Goal: Browse casually

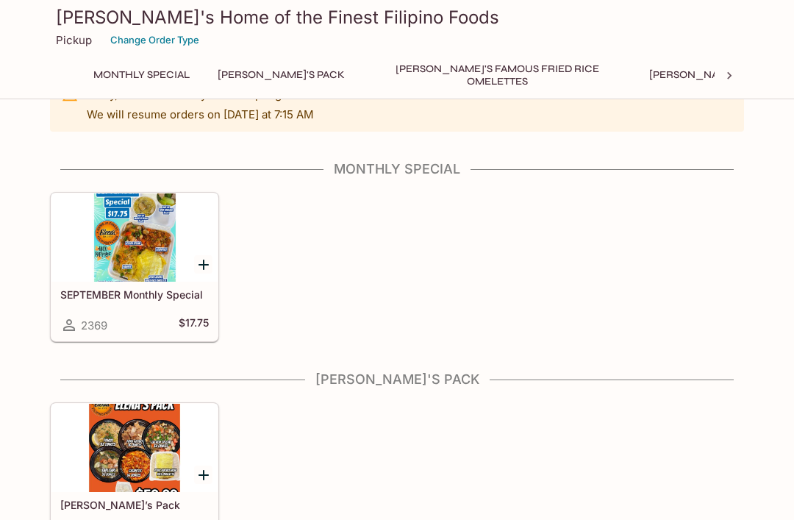
scroll to position [38, 0]
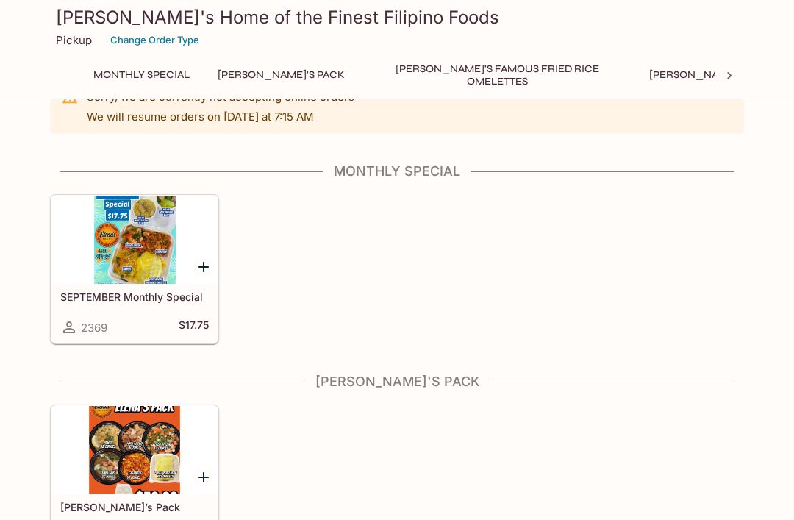
click at [124, 272] on div at bounding box center [134, 239] width 166 height 88
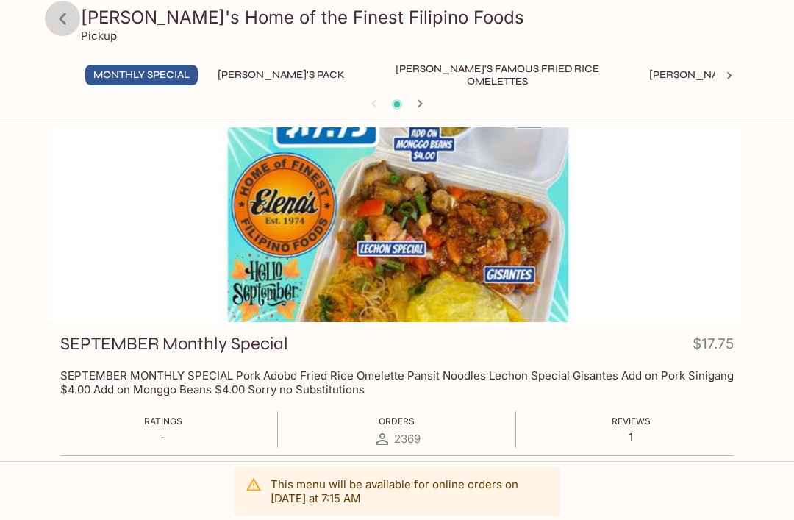
click at [66, 22] on icon at bounding box center [63, 19] width 26 height 26
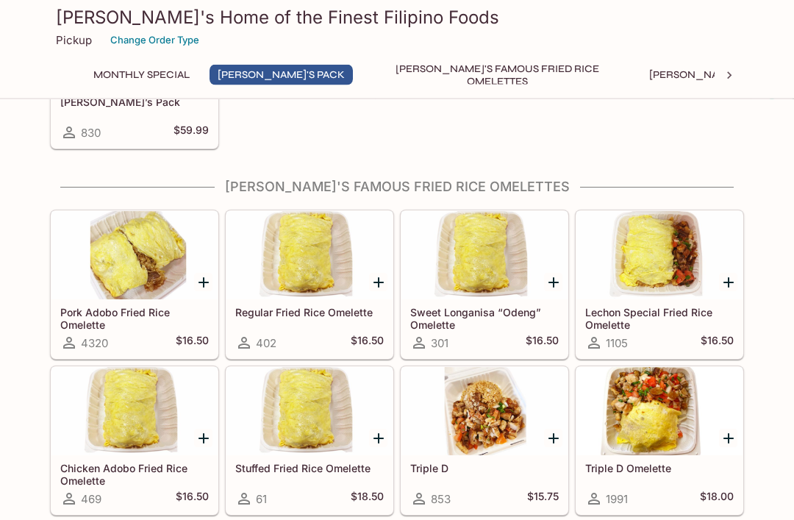
scroll to position [449, 0]
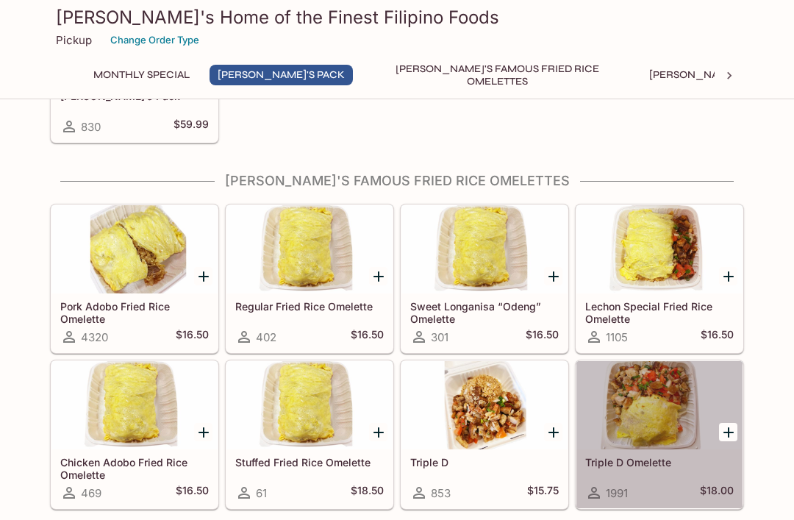
click at [672, 418] on div at bounding box center [659, 405] width 166 height 88
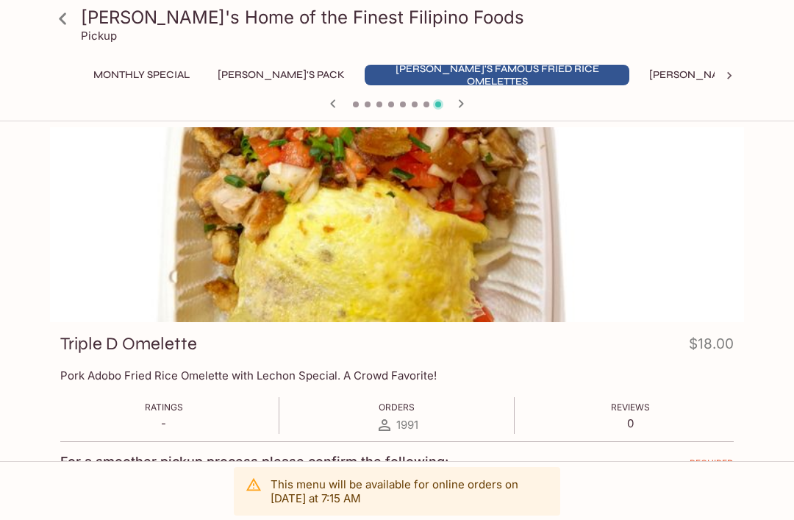
click at [77, 21] on link at bounding box center [62, 18] width 37 height 37
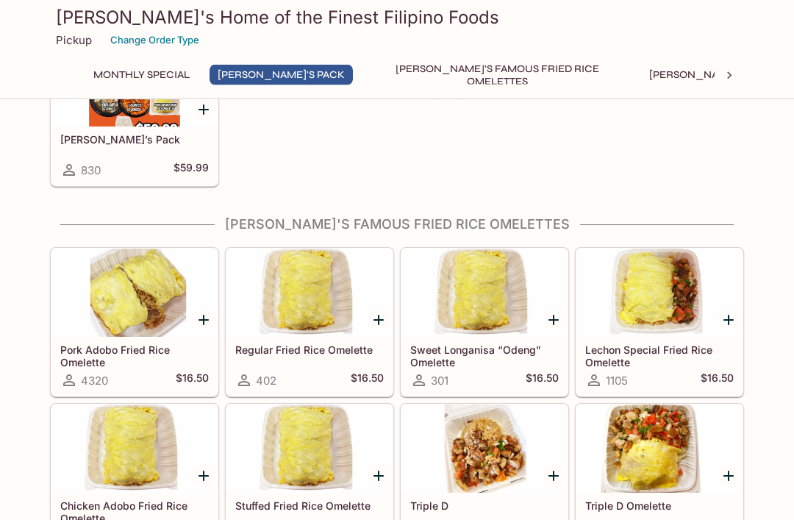
scroll to position [406, 0]
click at [667, 323] on div at bounding box center [659, 292] width 166 height 88
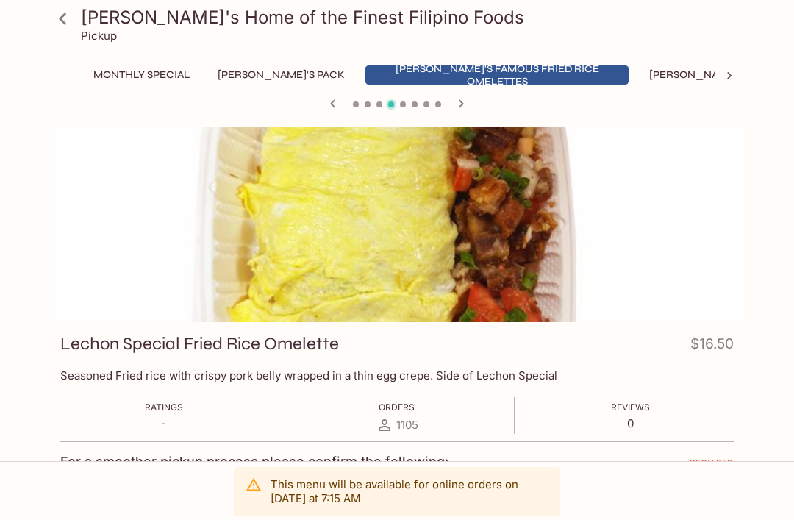
click at [65, 24] on icon at bounding box center [62, 18] width 7 height 12
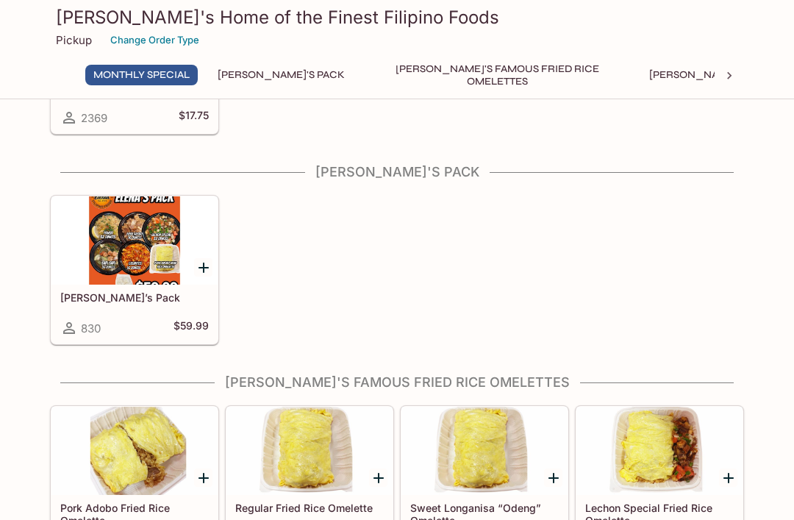
scroll to position [247, 0]
click at [105, 245] on div at bounding box center [134, 241] width 166 height 88
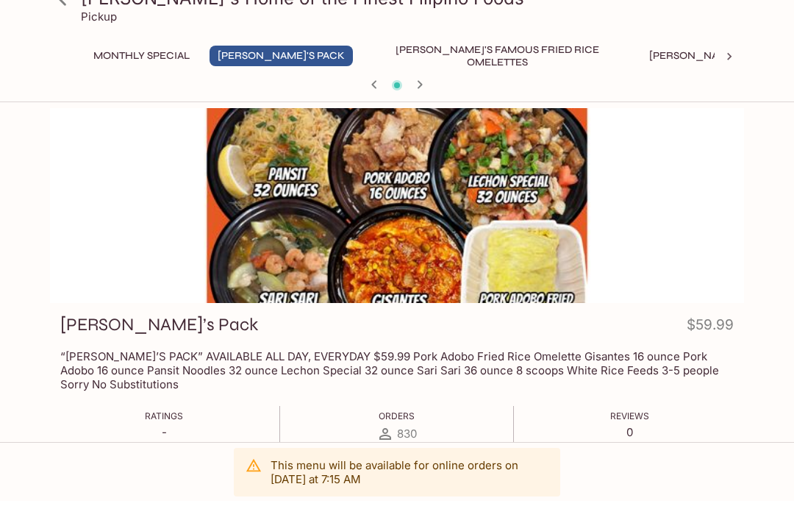
scroll to position [21, 0]
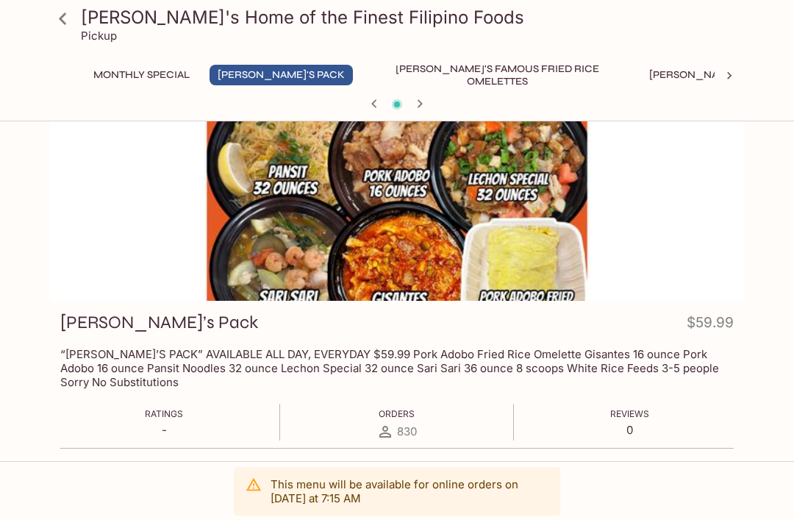
click at [70, 30] on icon at bounding box center [63, 19] width 26 height 26
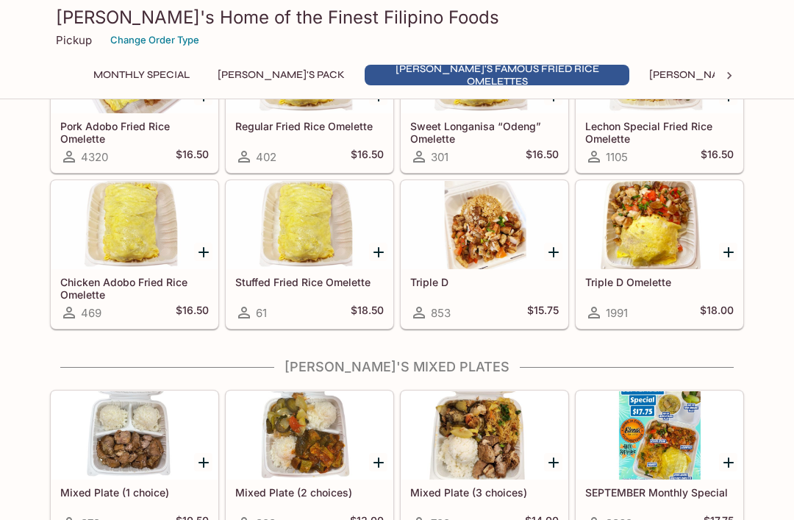
scroll to position [626, 0]
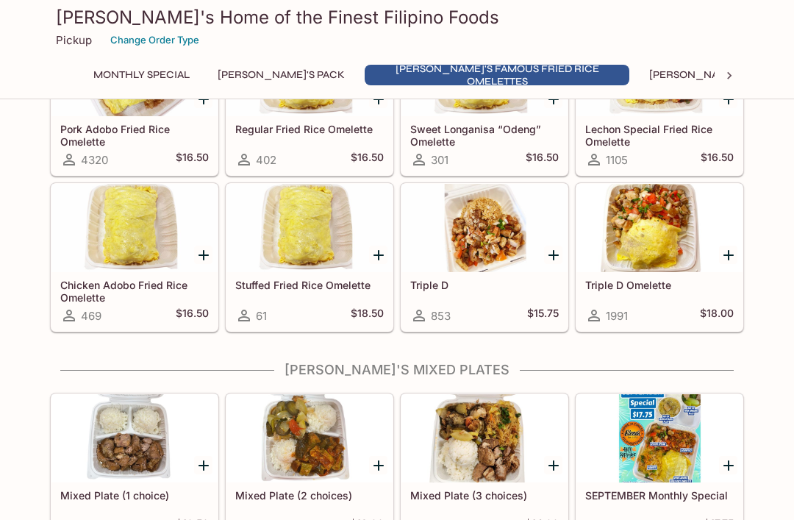
click at [291, 270] on div at bounding box center [309, 228] width 166 height 88
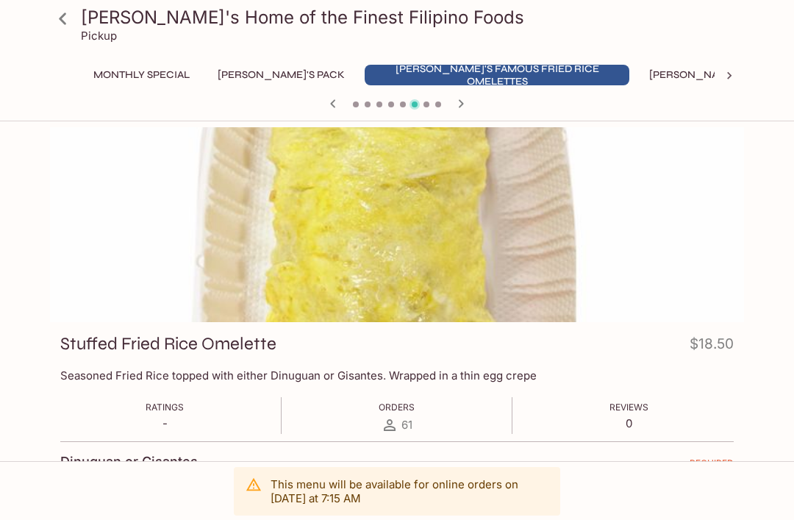
click at [70, 29] on icon at bounding box center [63, 19] width 26 height 26
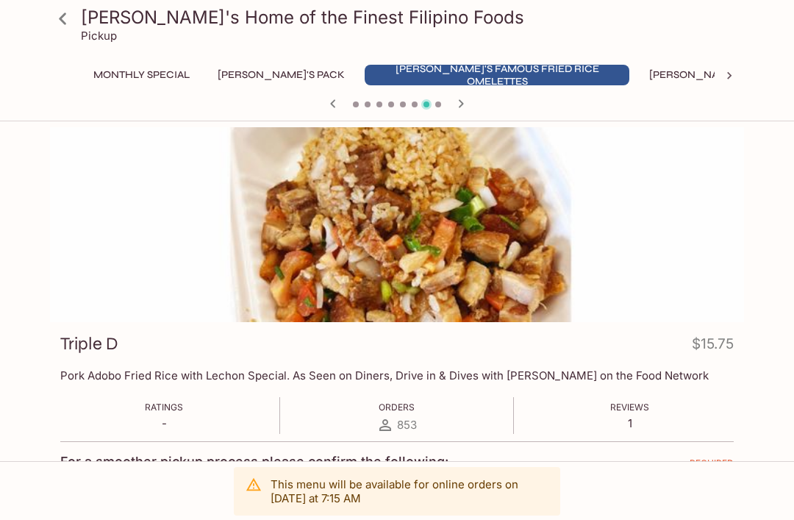
click at [73, 21] on icon at bounding box center [63, 19] width 26 height 26
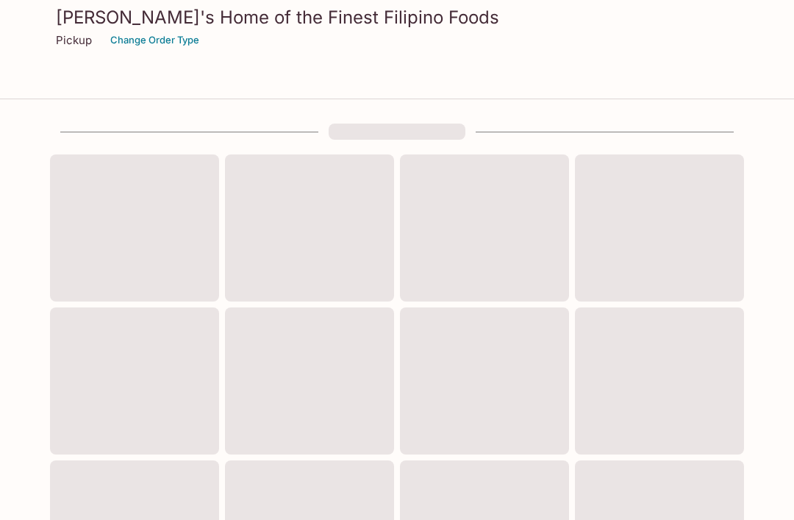
scroll to position [546, 0]
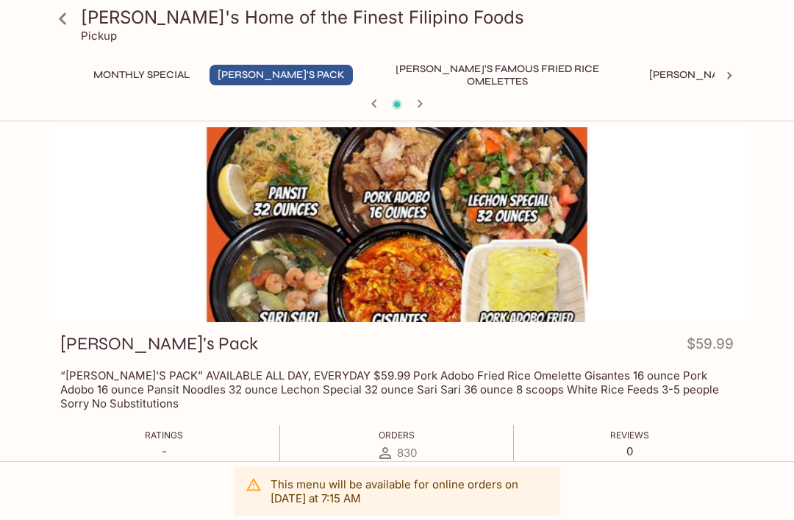
click at [345, 29] on div "Pickup" at bounding box center [409, 36] width 657 height 14
click at [118, 26] on h3 "[PERSON_NAME]'s Home of the Finest Filipino Foods" at bounding box center [409, 17] width 657 height 23
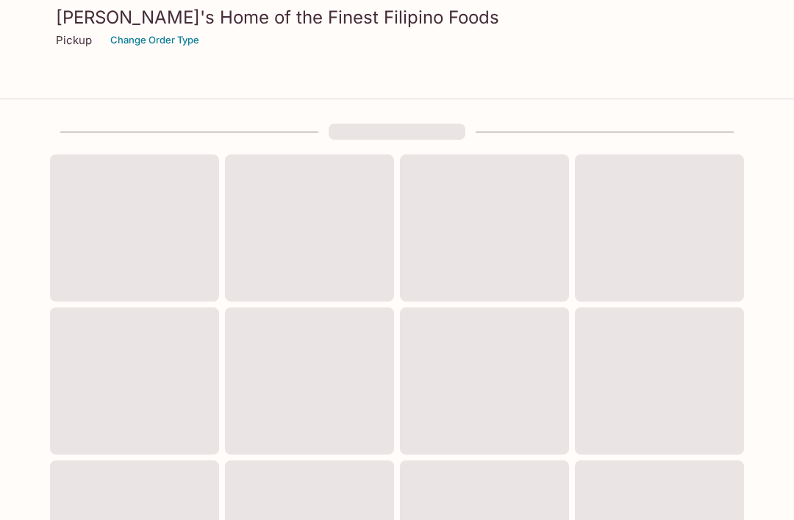
scroll to position [247, 0]
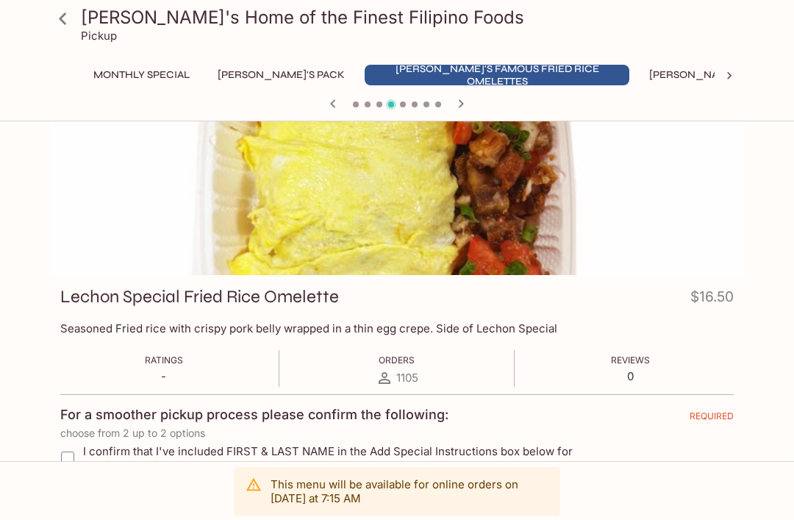
scroll to position [453, 0]
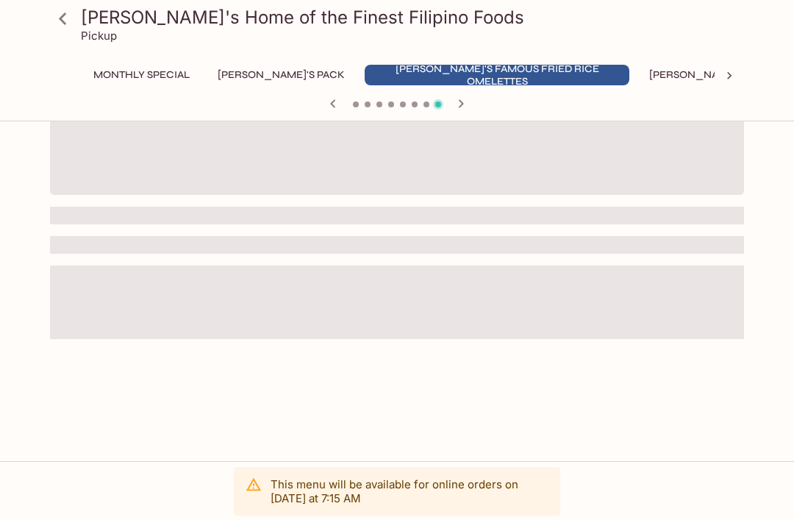
scroll to position [47, 0]
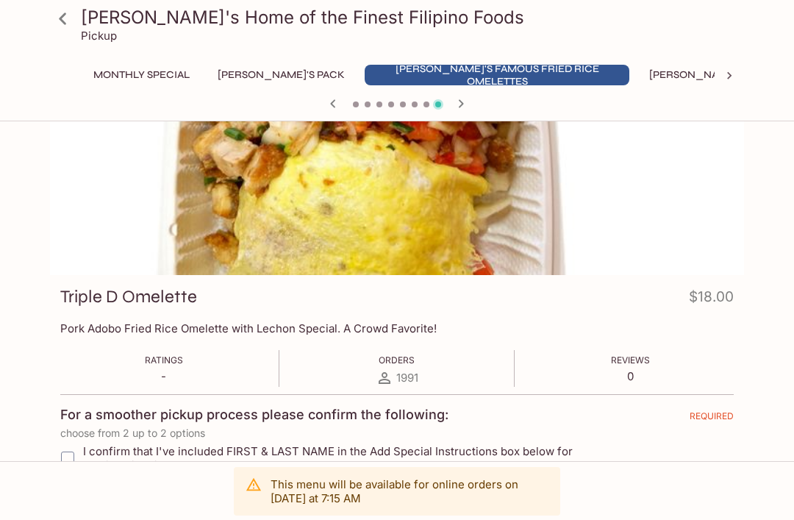
scroll to position [496, 0]
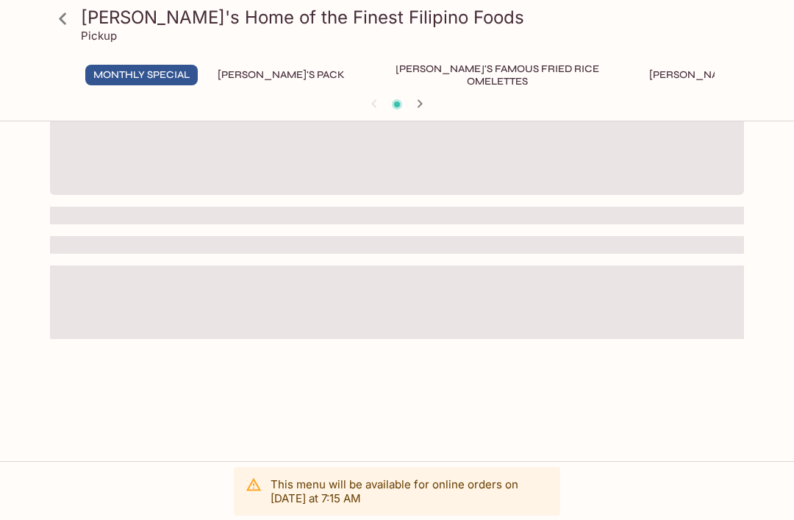
scroll to position [47, 0]
